Goal: Task Accomplishment & Management: Manage account settings

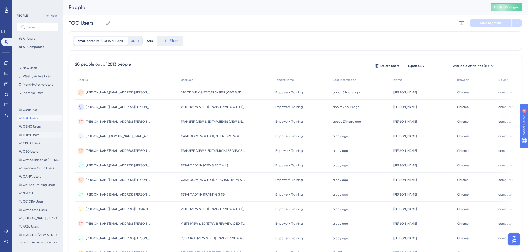
click at [31, 128] on span "OSMC Users" at bounding box center [32, 126] width 18 height 4
click at [33, 135] on span "TMPN Users" at bounding box center [31, 135] width 16 height 4
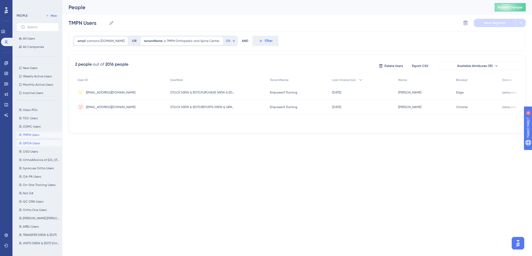
click at [31, 142] on span "GPOA Users" at bounding box center [31, 143] width 17 height 4
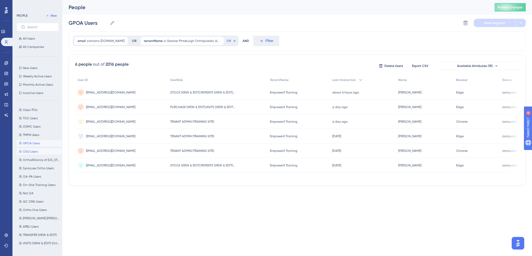
click at [31, 151] on span "OSG Users" at bounding box center [30, 151] width 15 height 4
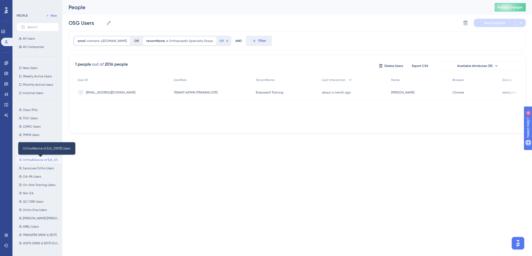
click at [31, 160] on span "OrthoAlliance of [US_STATE] Users" at bounding box center [41, 160] width 37 height 4
type input "OrthoAlliance of [US_STATE] Users"
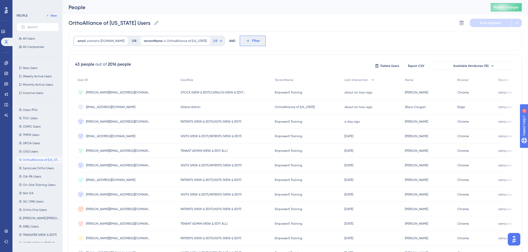
click at [252, 39] on span "Filter" at bounding box center [256, 41] width 8 height 6
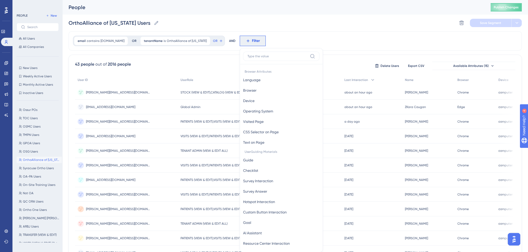
scroll to position [24, 0]
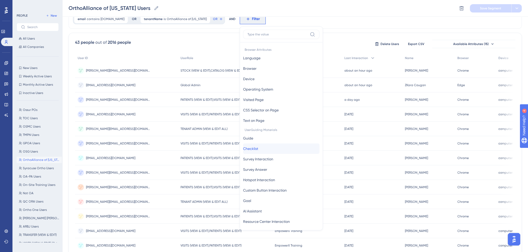
click at [250, 149] on span "Checklist" at bounding box center [250, 148] width 15 height 6
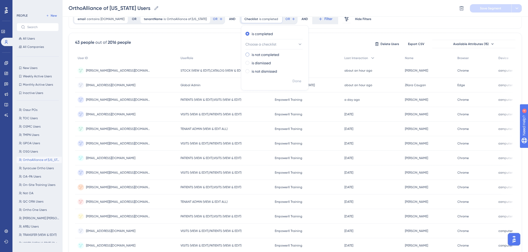
click at [253, 54] on label "is not completed" at bounding box center [266, 54] width 28 height 6
click at [267, 51] on span "Choose a checklist" at bounding box center [261, 52] width 31 height 6
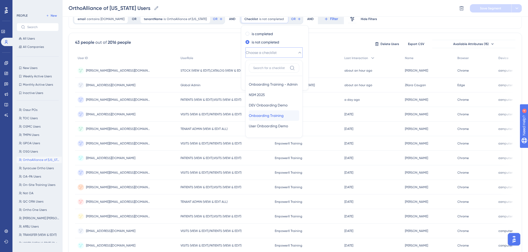
click at [254, 116] on span "Onboarding Training" at bounding box center [266, 115] width 35 height 6
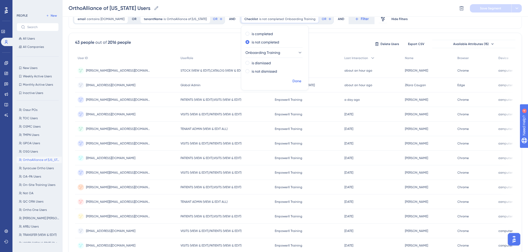
click at [293, 81] on span "Done" at bounding box center [297, 81] width 9 height 6
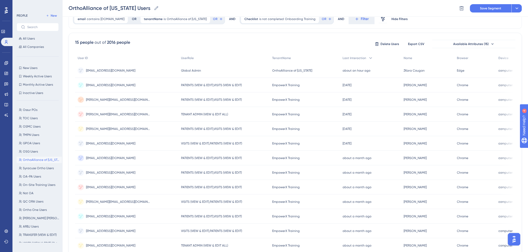
scroll to position [0, 0]
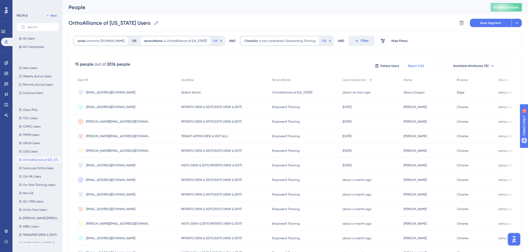
click at [414, 67] on span "Export CSV" at bounding box center [416, 66] width 16 height 4
click at [506, 7] on span "Publish Changes" at bounding box center [506, 7] width 25 height 4
click at [28, 68] on span "New Users" at bounding box center [30, 68] width 15 height 4
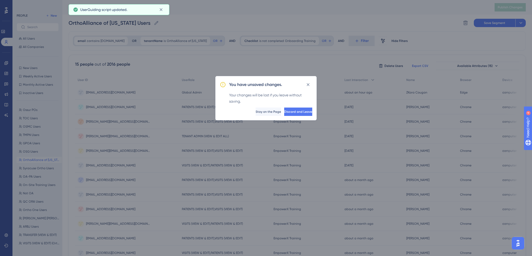
click at [290, 115] on div "You have unsaved changes. Your changes will be lost if you leave without saving…" at bounding box center [265, 98] width 101 height 44
click at [290, 111] on span "Discard and Leave" at bounding box center [298, 111] width 28 height 4
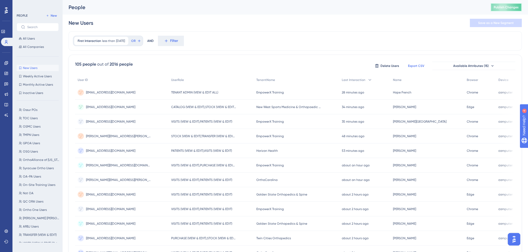
click at [501, 10] on button "Publish Changes" at bounding box center [506, 7] width 31 height 8
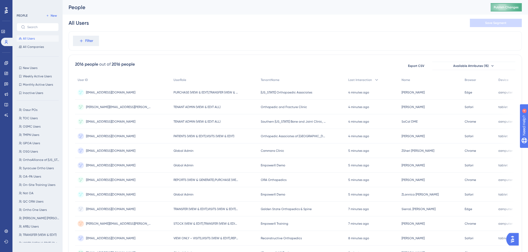
click at [500, 6] on span "Publish Changes" at bounding box center [506, 7] width 25 height 4
